Goal: Task Accomplishment & Management: Manage account settings

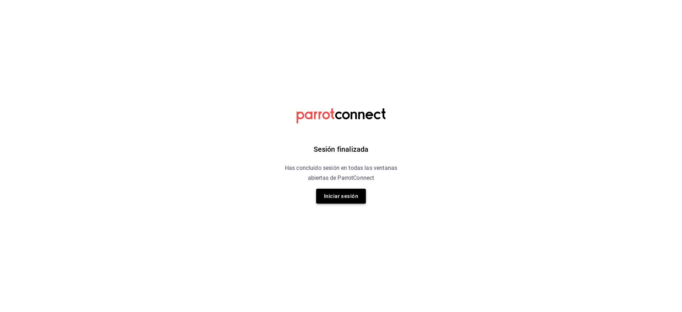
click at [339, 194] on button "Iniciar sesión" at bounding box center [341, 196] width 50 height 15
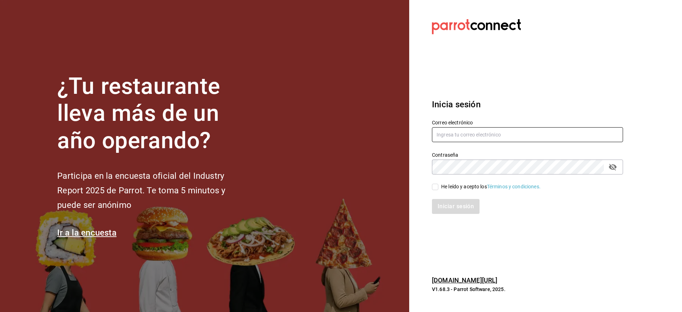
type input "[EMAIL_ADDRESS][DOMAIN_NAME]"
click at [436, 190] on div "Correo electrónico [EMAIL_ADDRESS][DOMAIN_NAME] Contraseña Contraseña He leído …" at bounding box center [524, 162] width 200 height 103
click at [436, 186] on input "He leído y acepto los Términos y condiciones." at bounding box center [435, 187] width 6 height 6
checkbox input "true"
click at [443, 204] on button "Iniciar sesión" at bounding box center [456, 206] width 48 height 15
